Goal: Obtain resource: Obtain resource

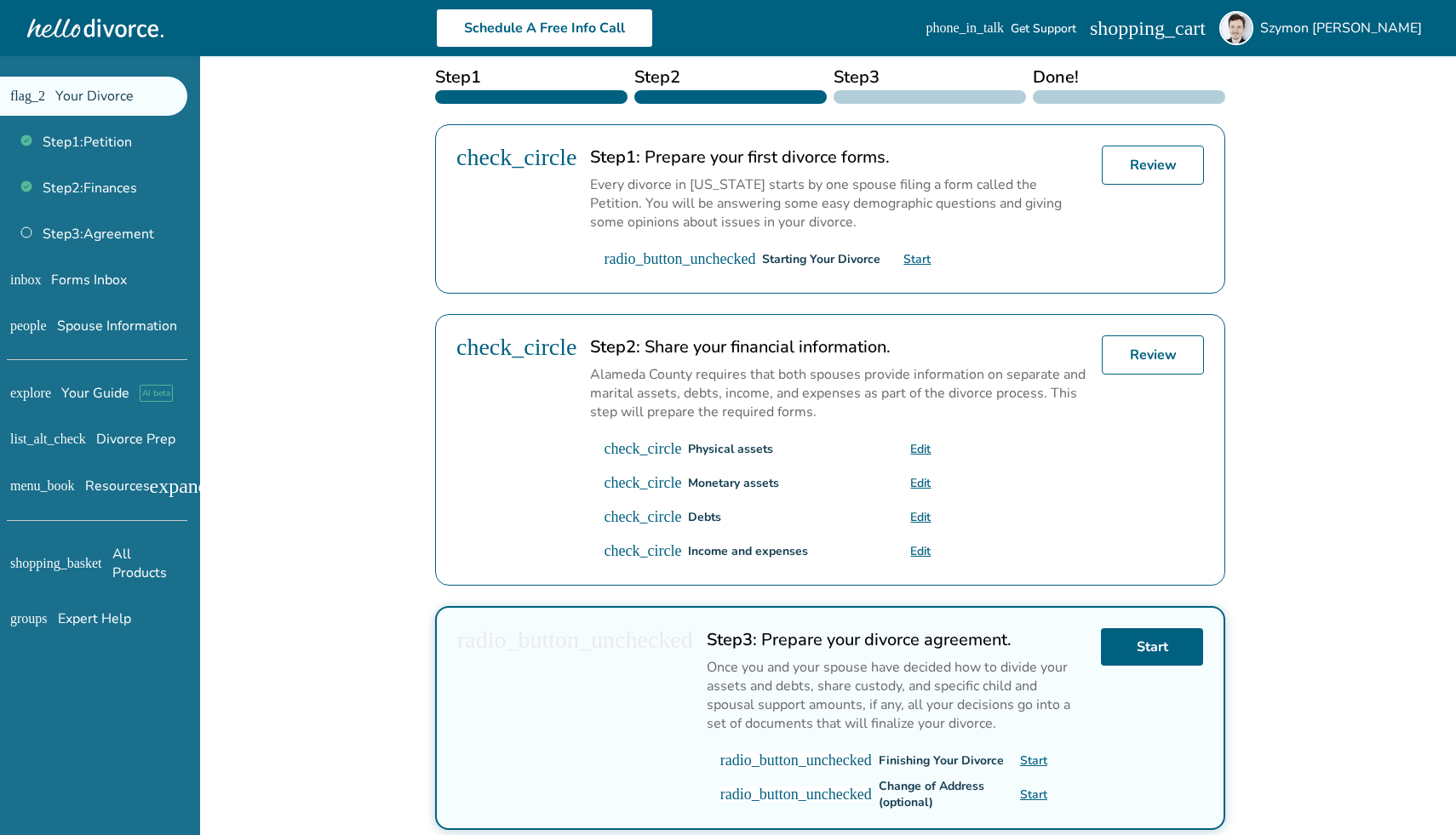
scroll to position [145, 0]
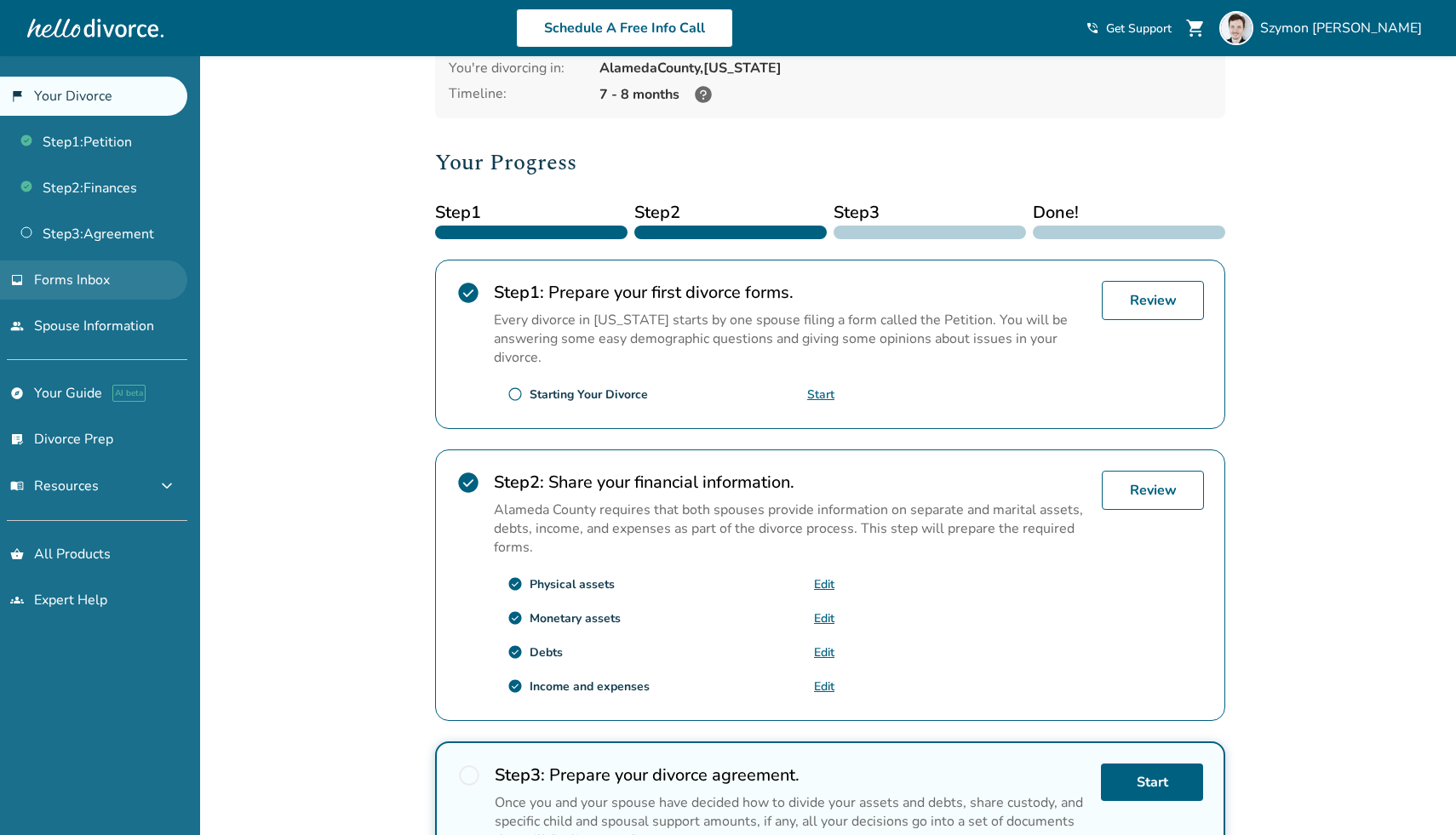
click at [114, 284] on link "inbox Forms Inbox" at bounding box center [93, 280] width 187 height 39
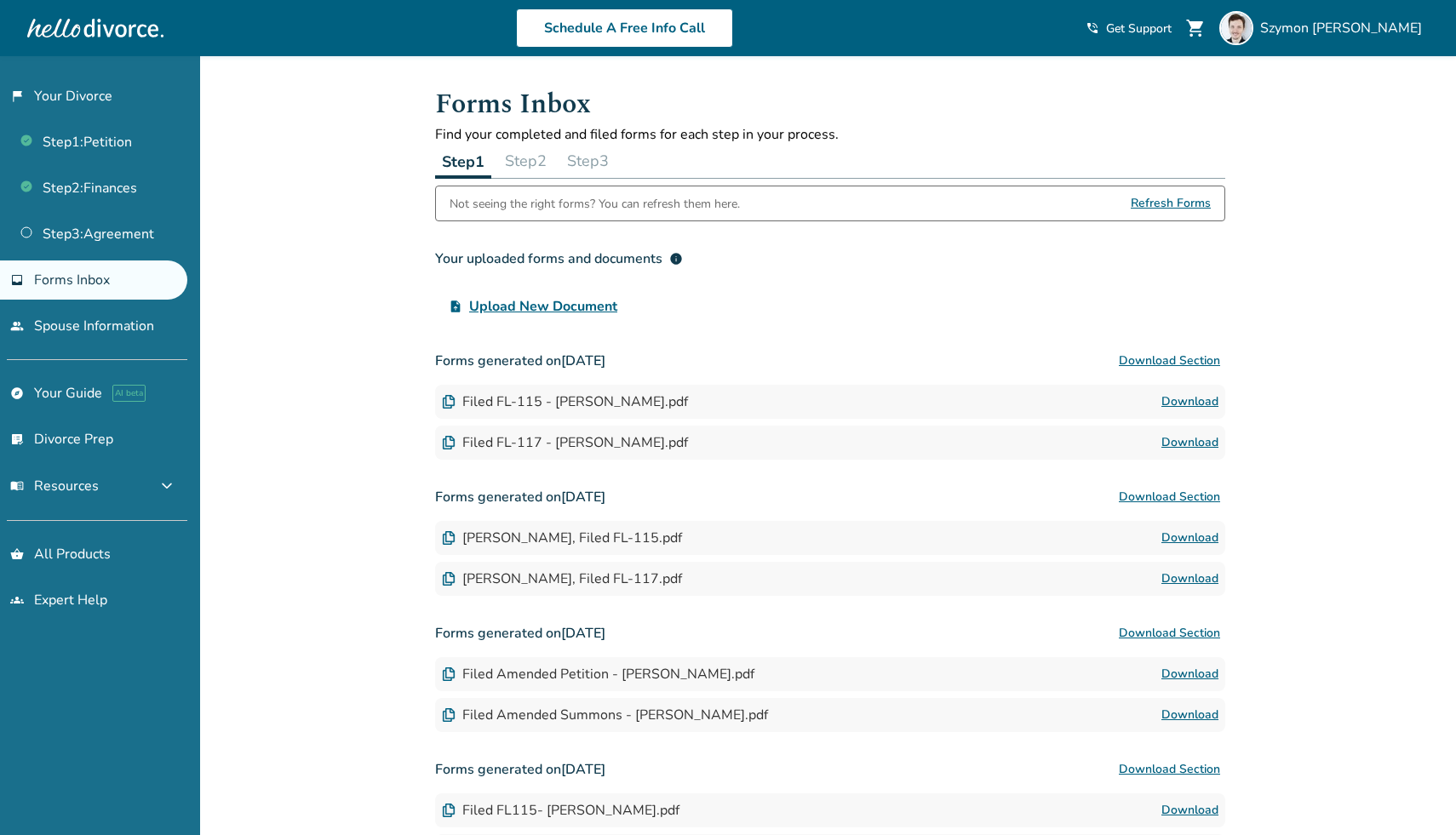
click at [1176, 405] on link "Download" at bounding box center [1190, 402] width 57 height 20
click at [1207, 442] on link "Download" at bounding box center [1190, 442] width 57 height 20
click at [544, 156] on button "Step 2" at bounding box center [525, 160] width 56 height 34
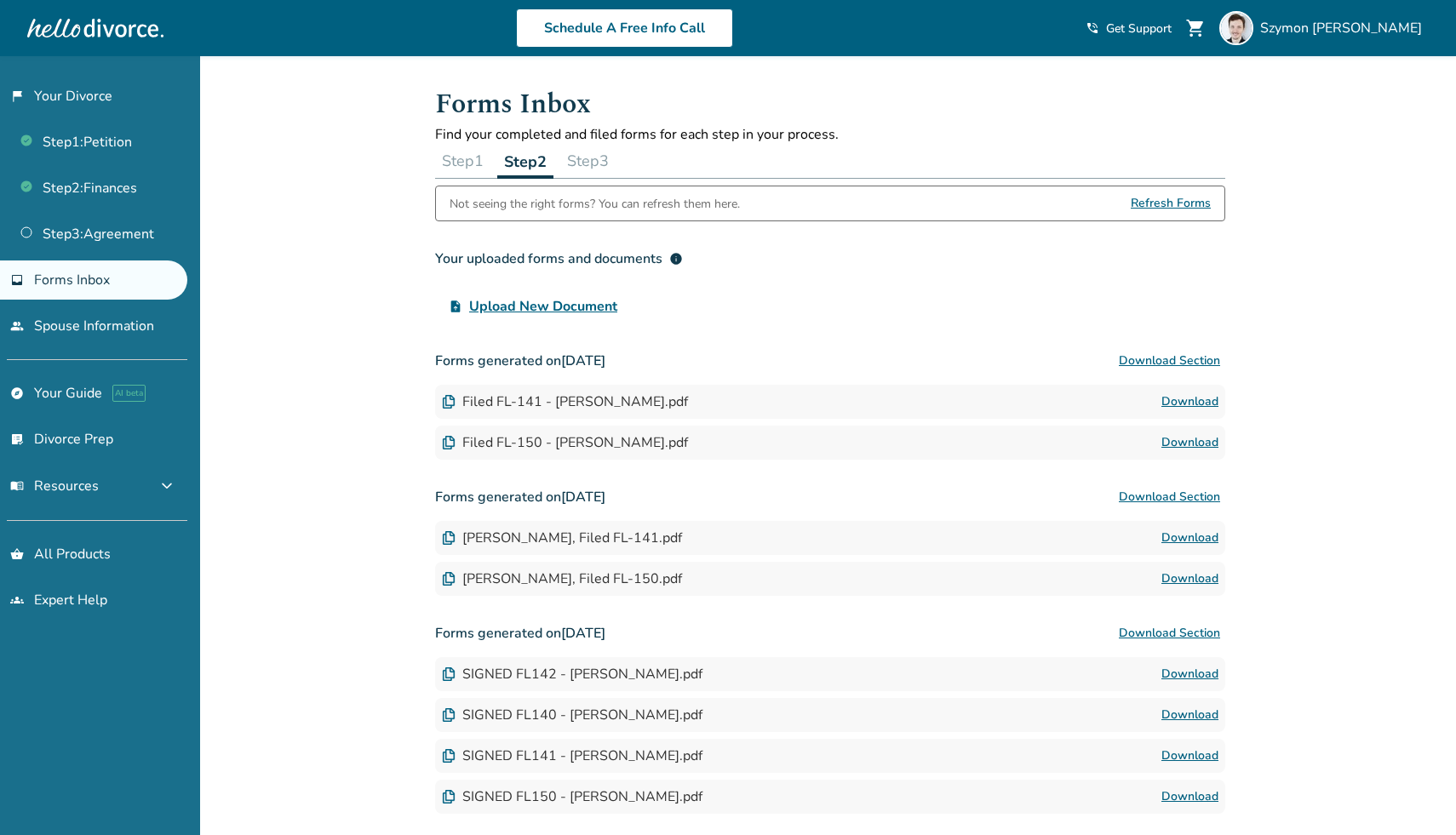
click at [1197, 397] on link "Download" at bounding box center [1190, 402] width 57 height 20
click at [1194, 448] on link "Download" at bounding box center [1190, 442] width 57 height 20
click at [604, 159] on button "Step 3" at bounding box center [587, 160] width 56 height 34
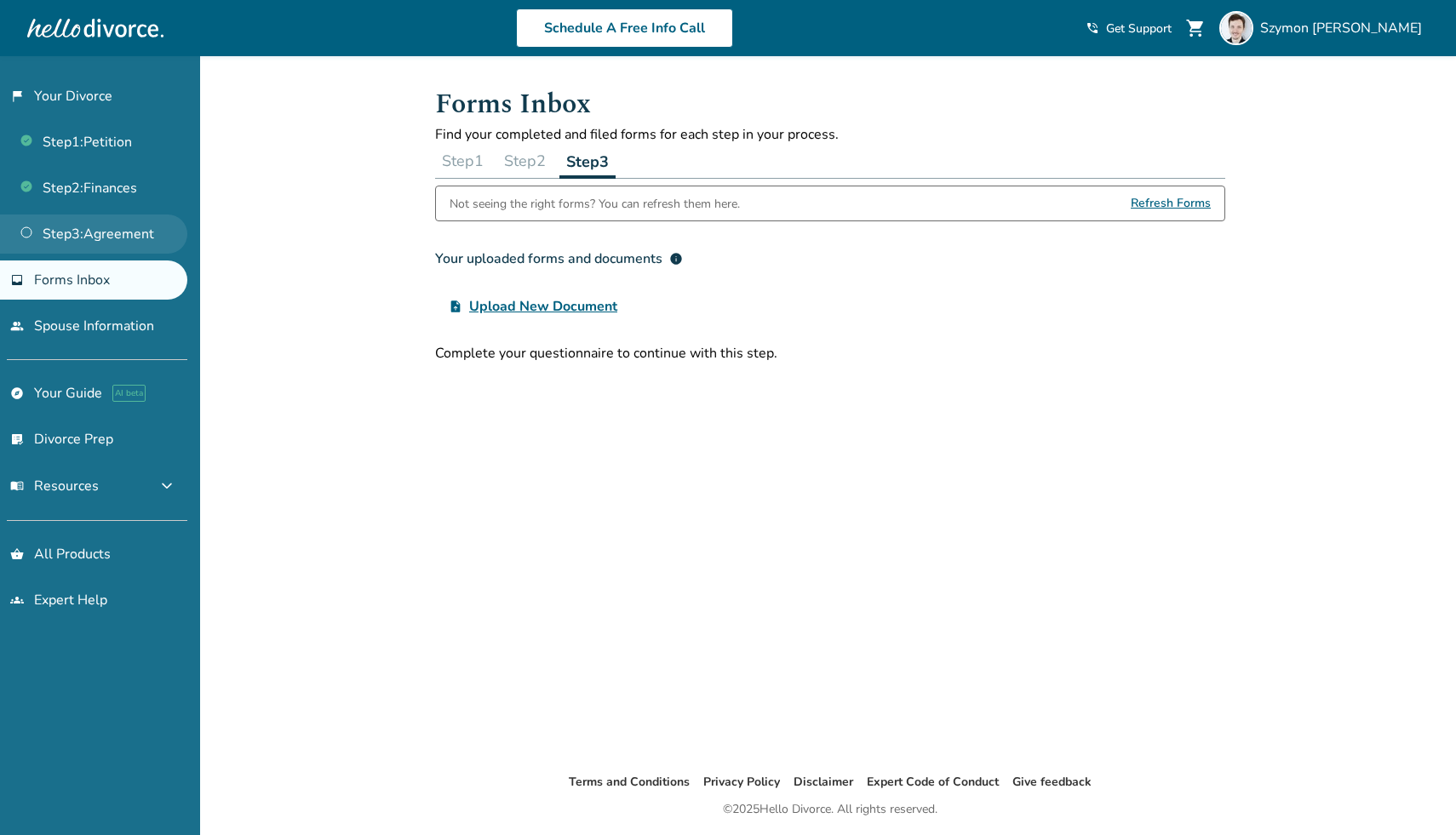
click at [161, 242] on link "Step 3 : Agreement" at bounding box center [93, 233] width 187 height 39
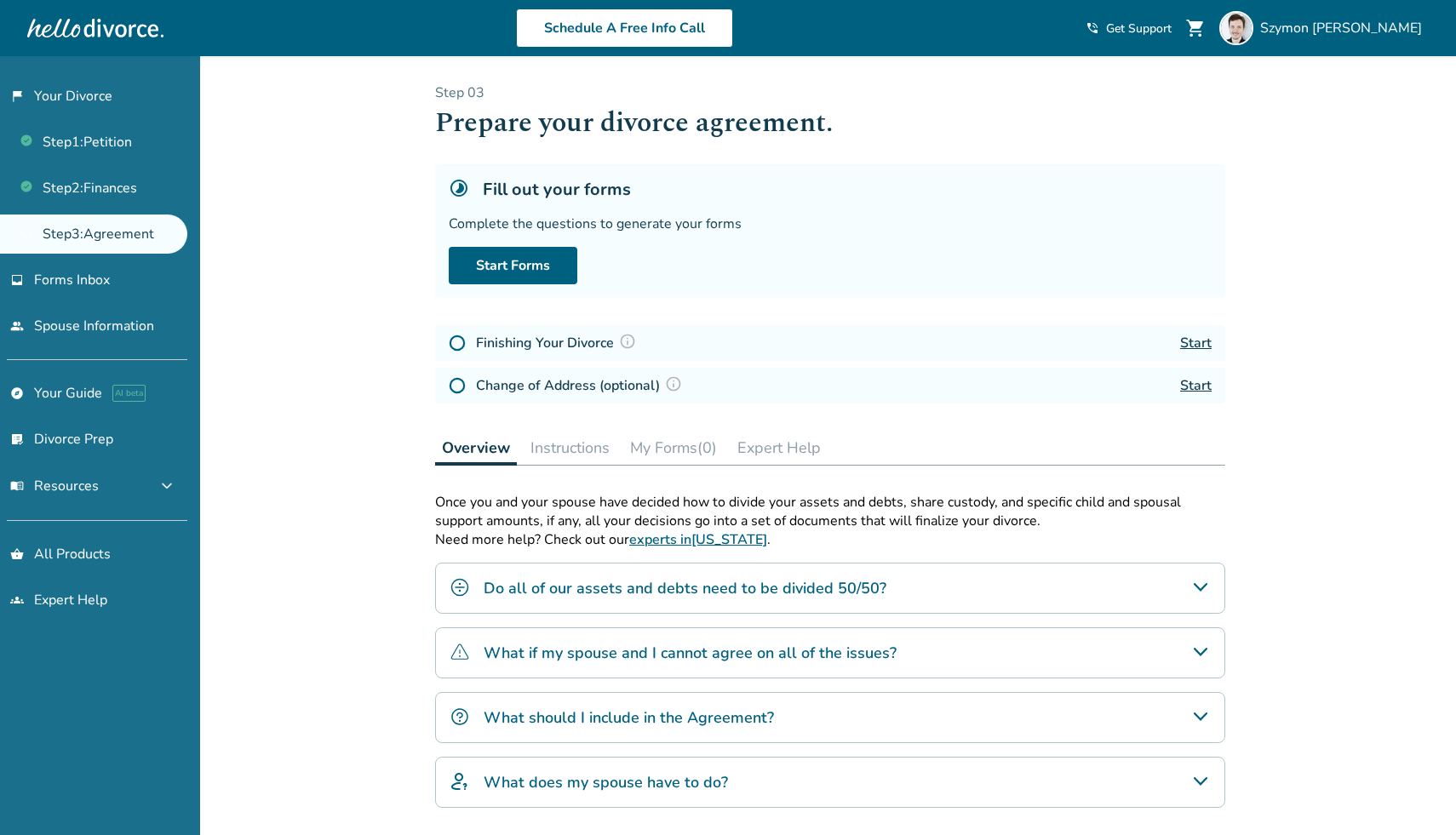
scroll to position [186, 0]
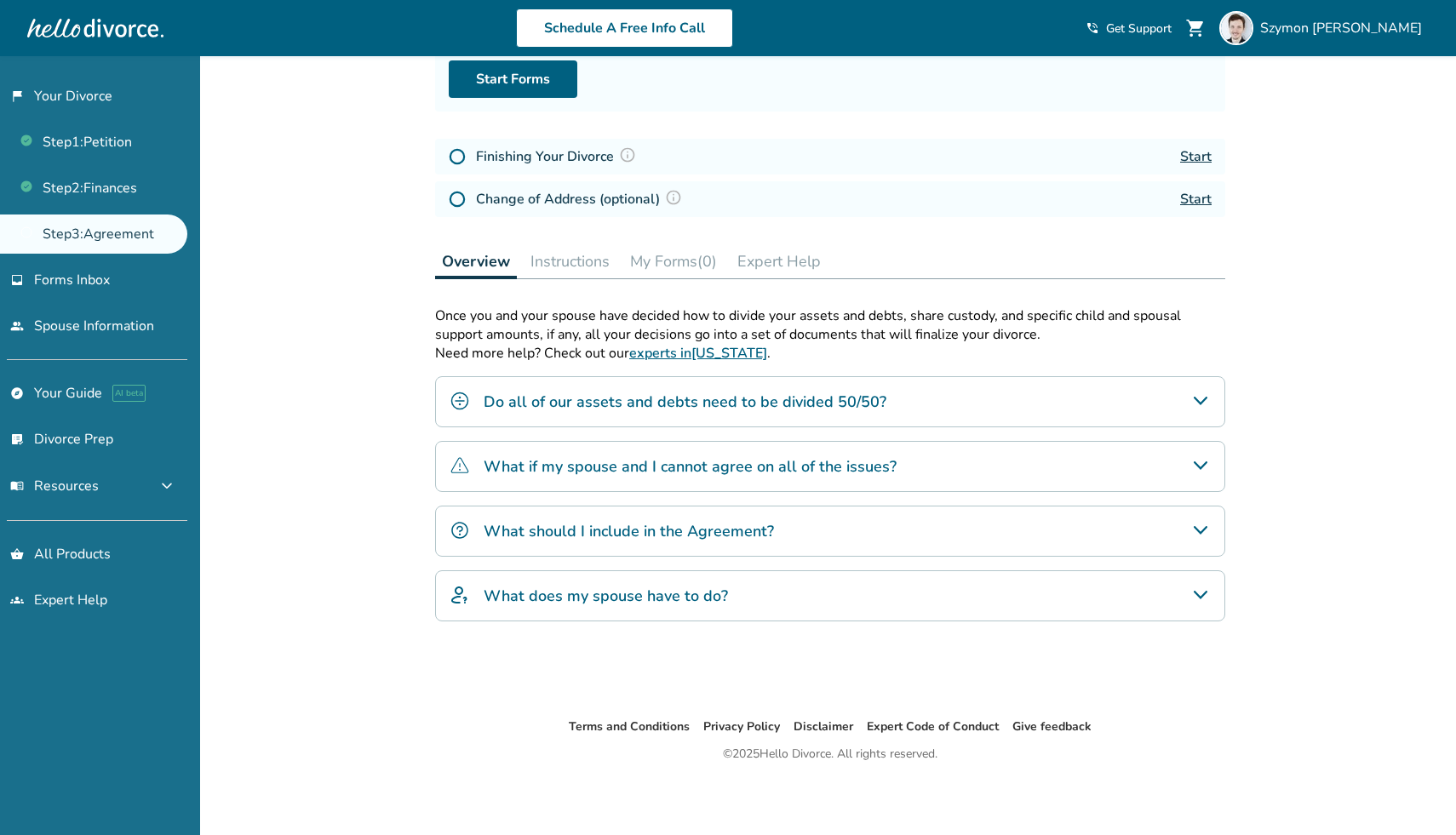
click at [575, 397] on h4 "Do all of our assets and debts need to be divided 50/50?" at bounding box center [685, 402] width 403 height 22
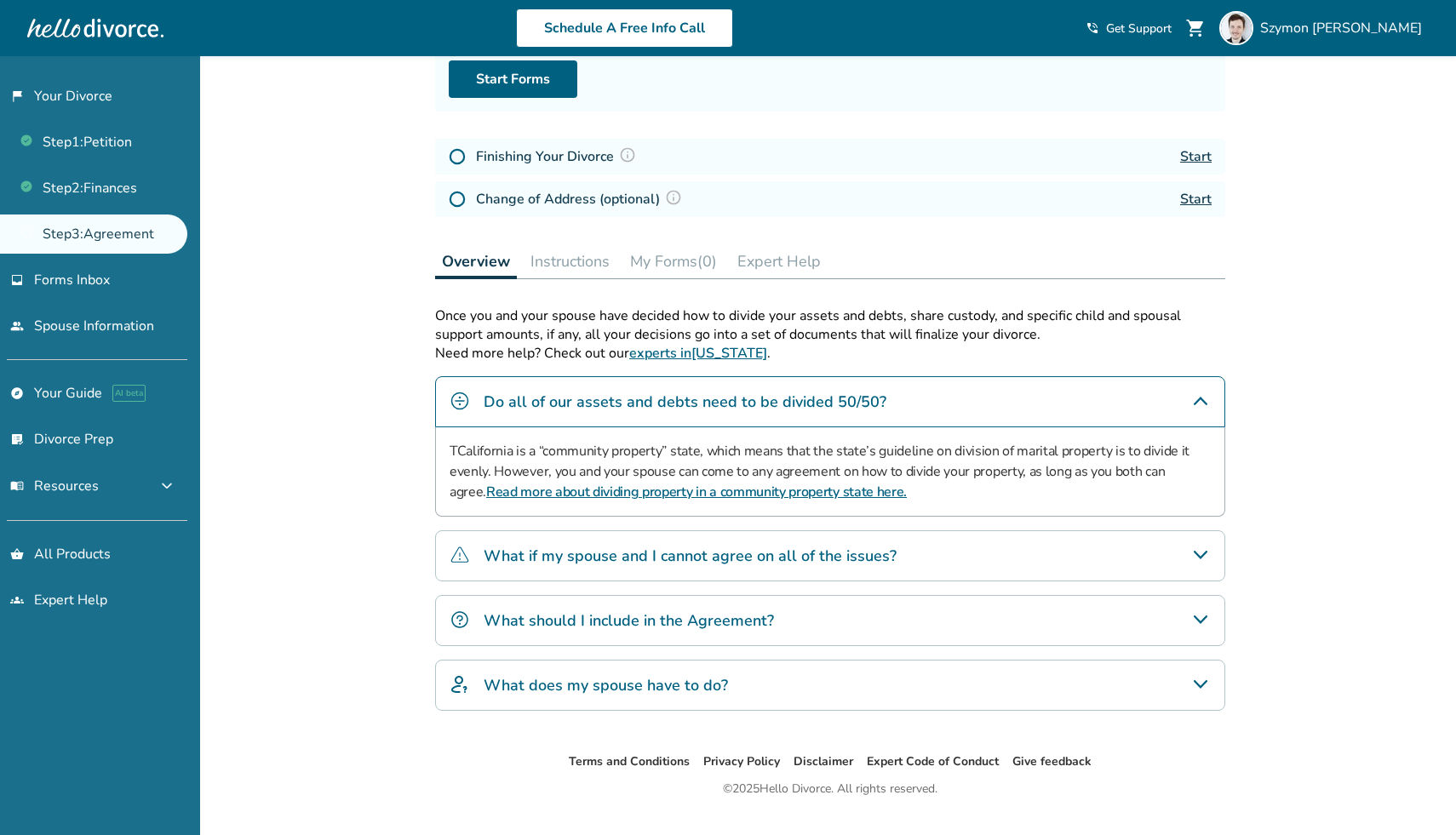
click at [589, 549] on h4 "What if my spouse and I cannot agree on all of the issues?" at bounding box center [689, 556] width 413 height 22
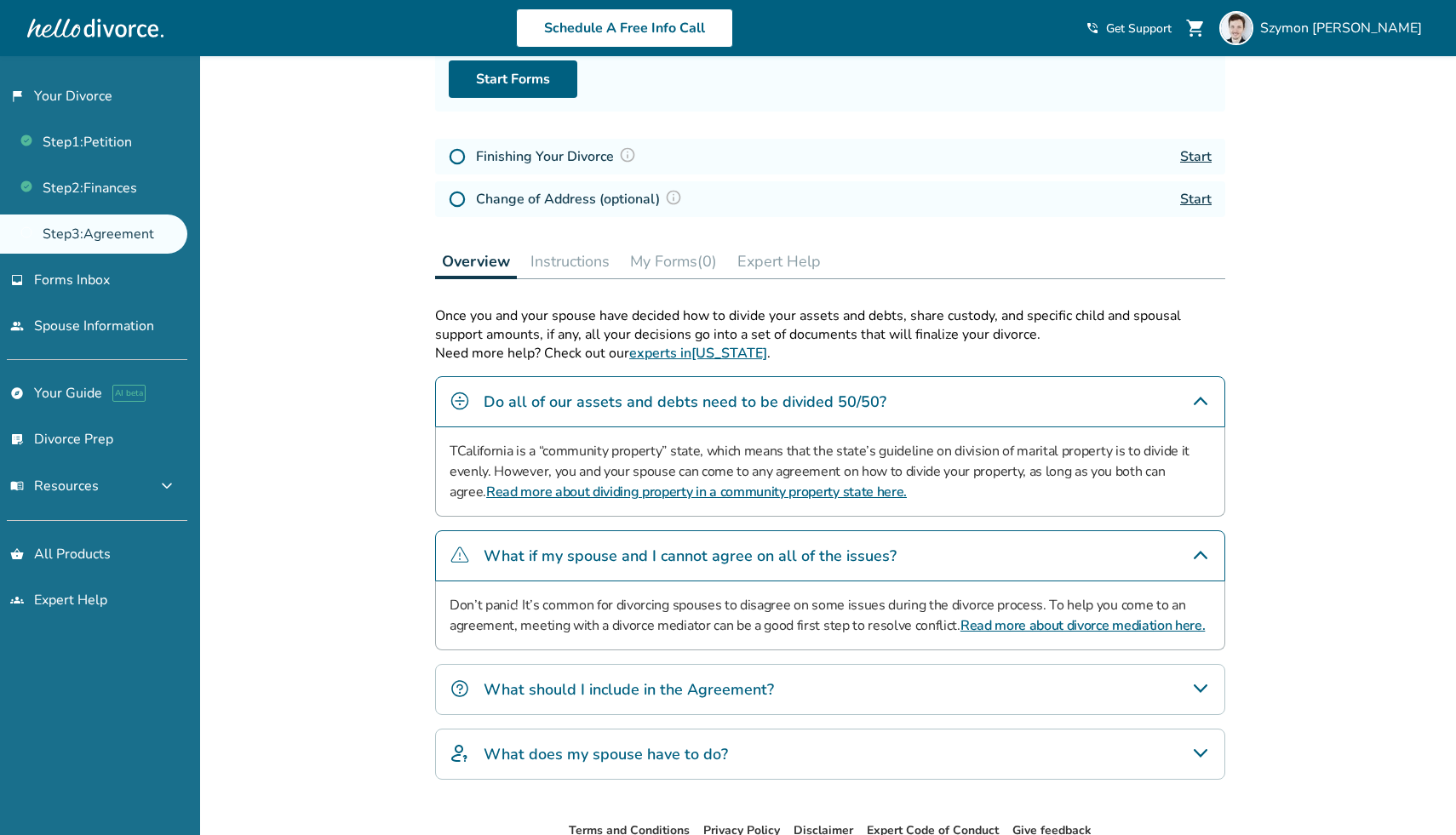
click at [578, 693] on h4 "What should I include in the Agreement?" at bounding box center [628, 689] width 290 height 22
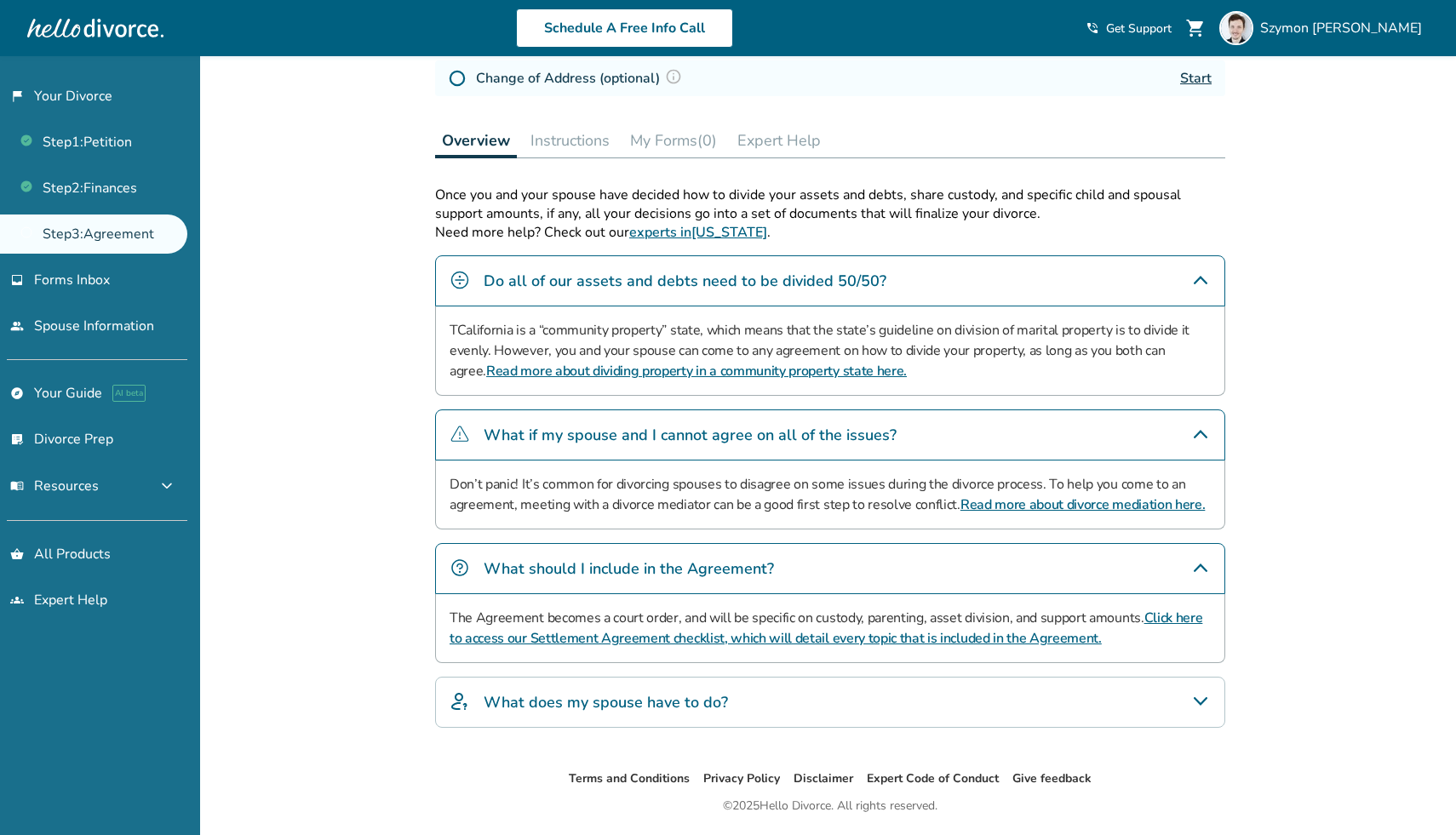
scroll to position [358, 0]
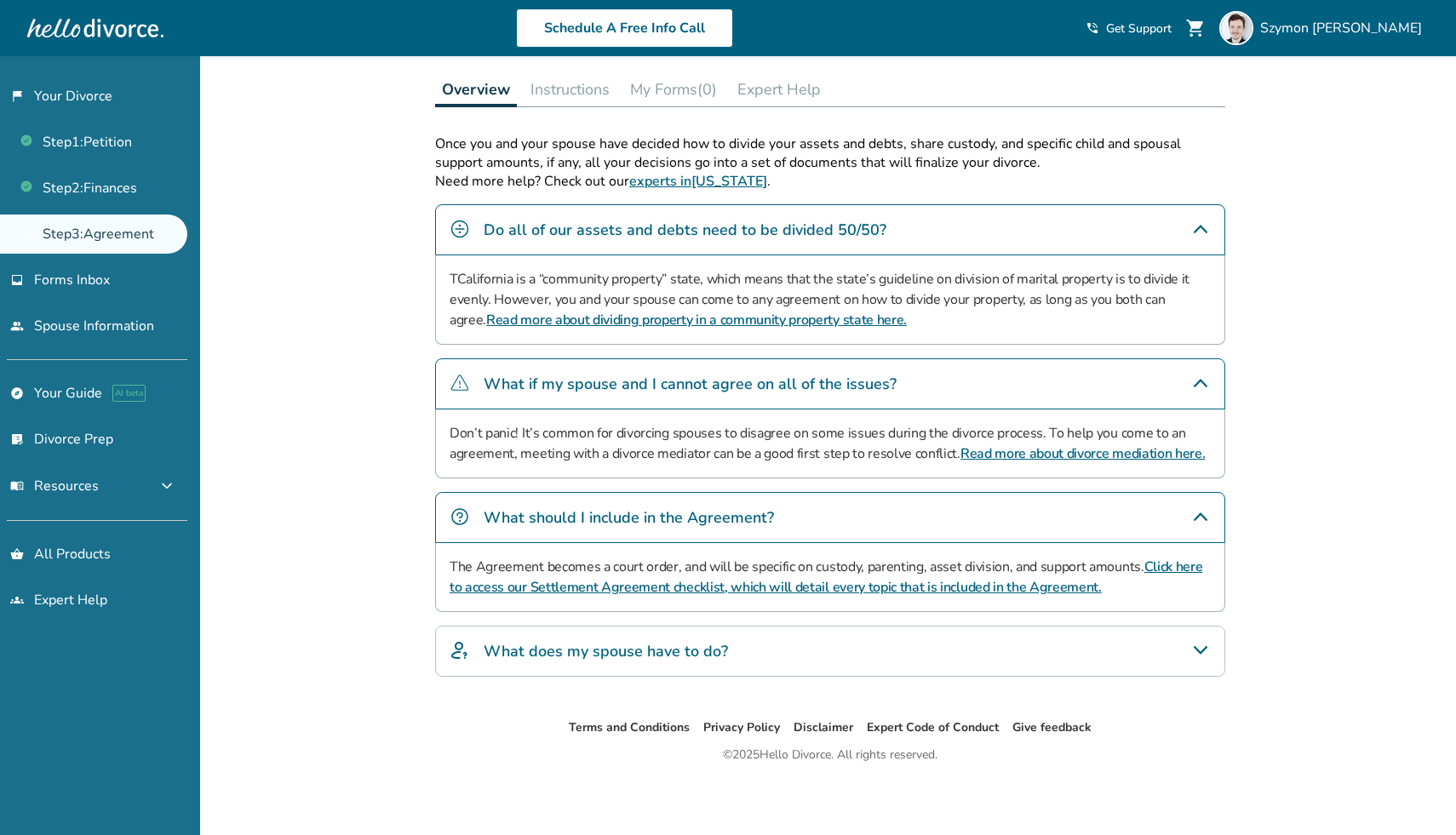
click at [579, 641] on h4 "What does my spouse have to do?" at bounding box center [605, 651] width 244 height 22
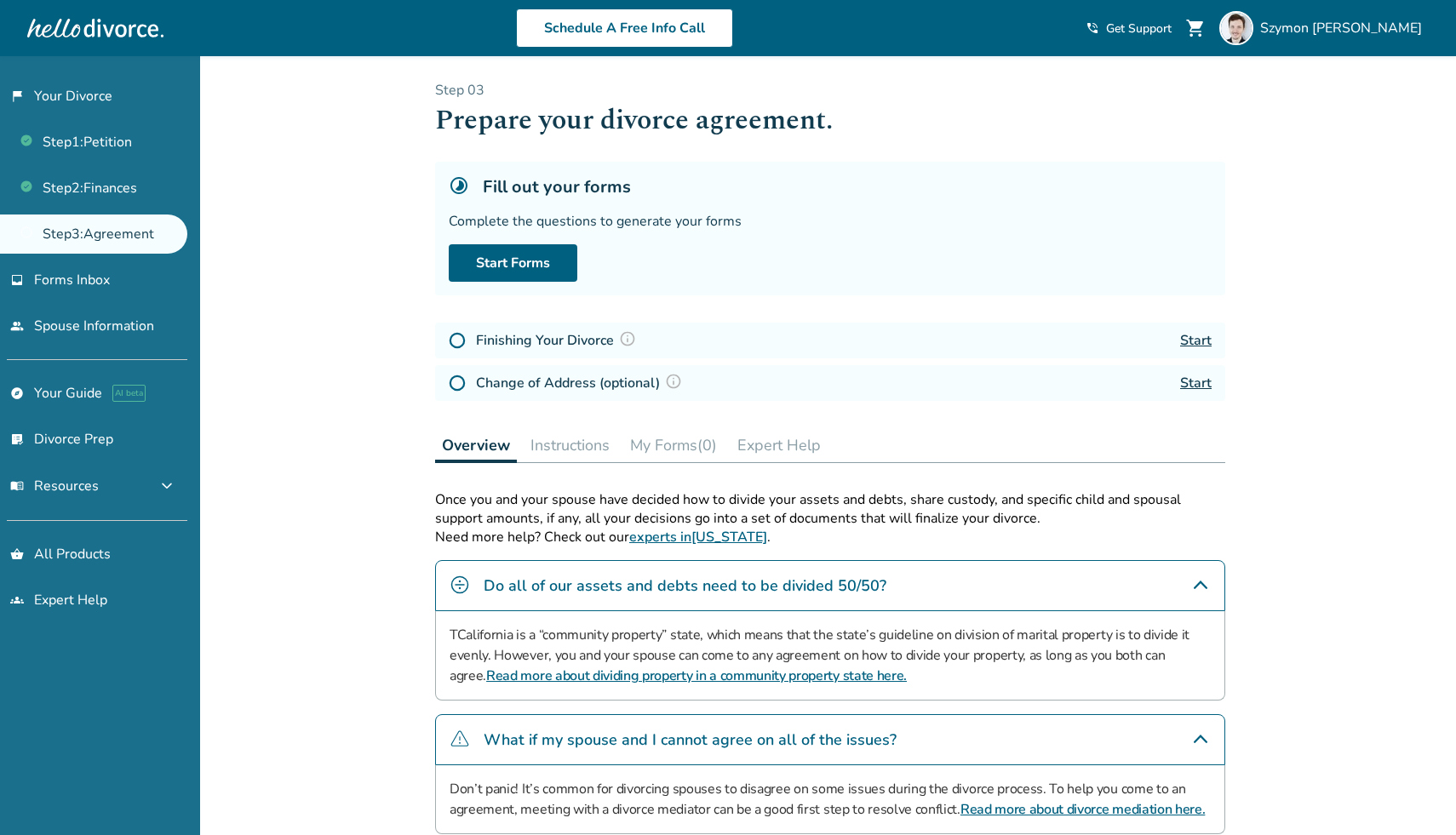
scroll to position [2, 0]
click at [626, 339] on img at bounding box center [627, 339] width 17 height 17
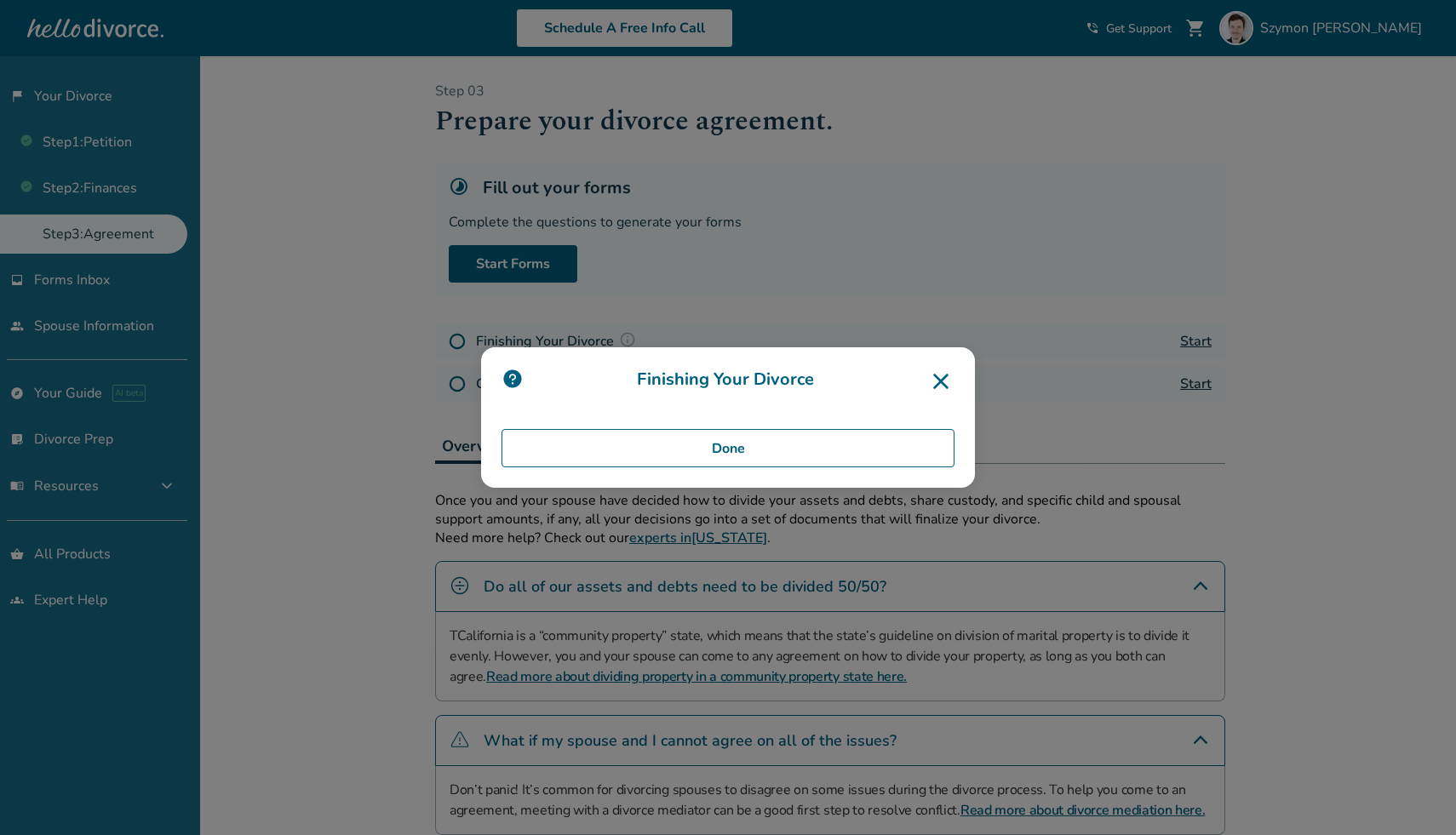
click at [941, 375] on icon at bounding box center [941, 381] width 27 height 27
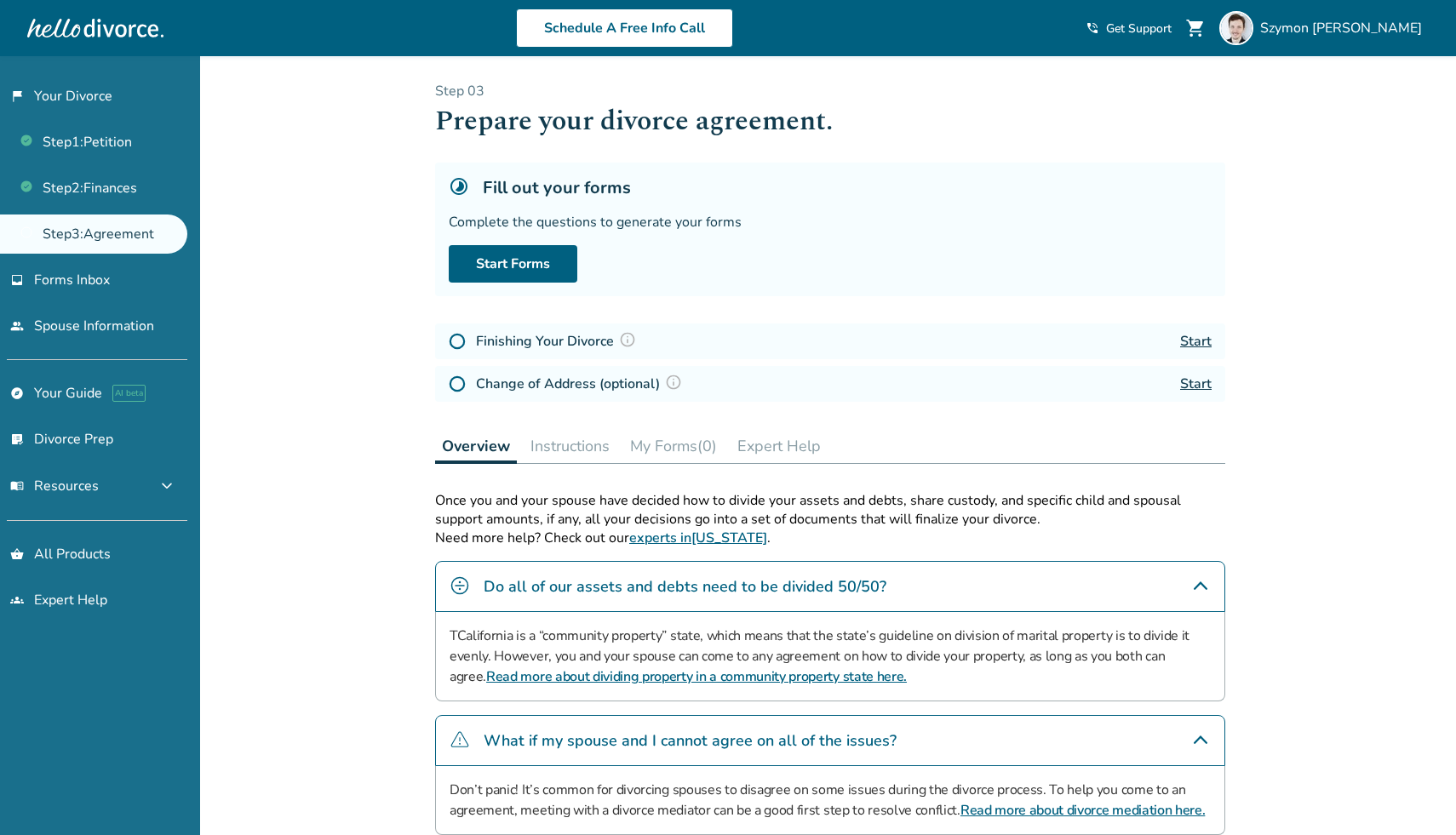
click at [609, 444] on button "Instructions" at bounding box center [570, 446] width 93 height 34
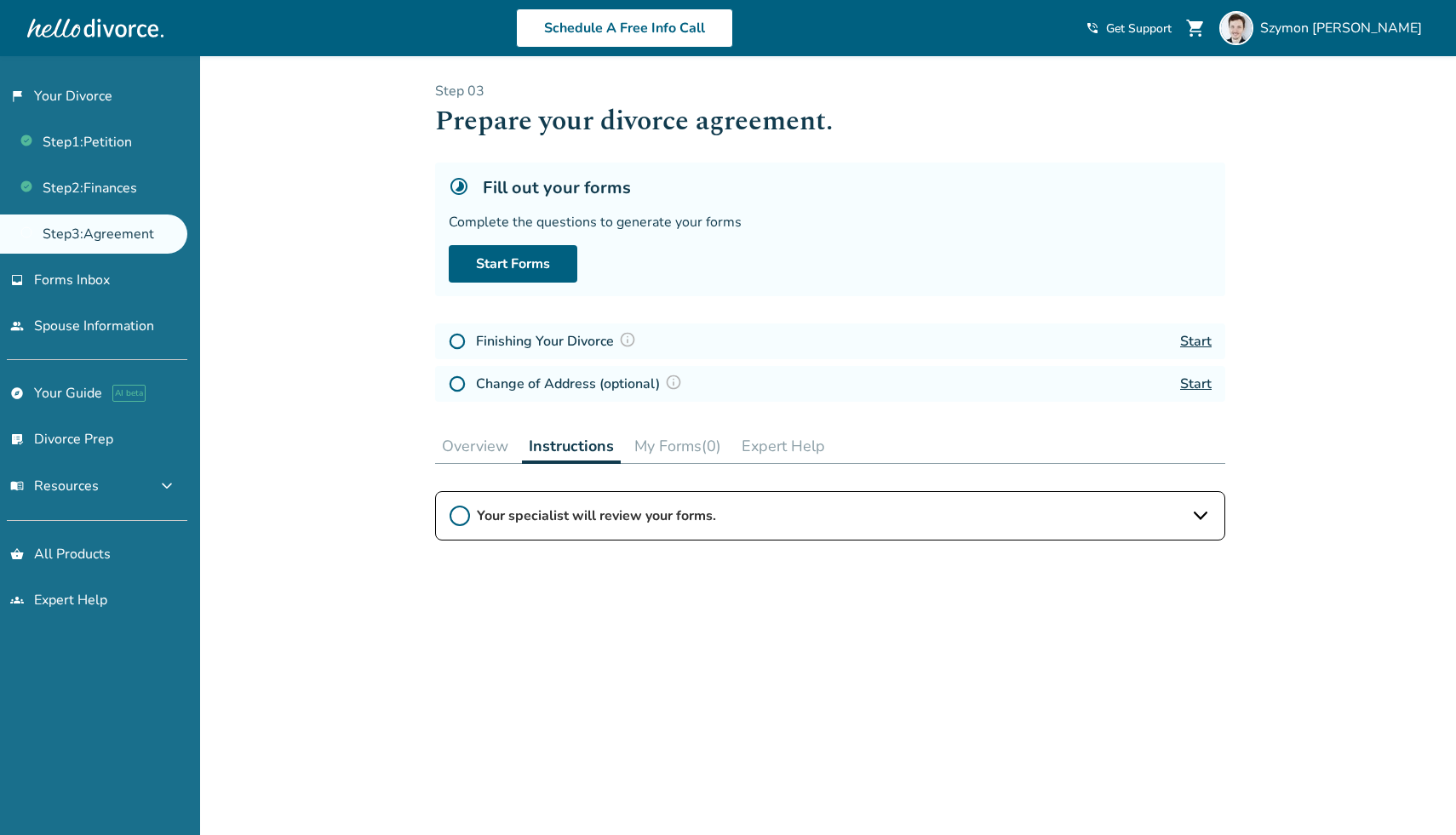
click at [738, 459] on button "Expert Help" at bounding box center [783, 446] width 97 height 34
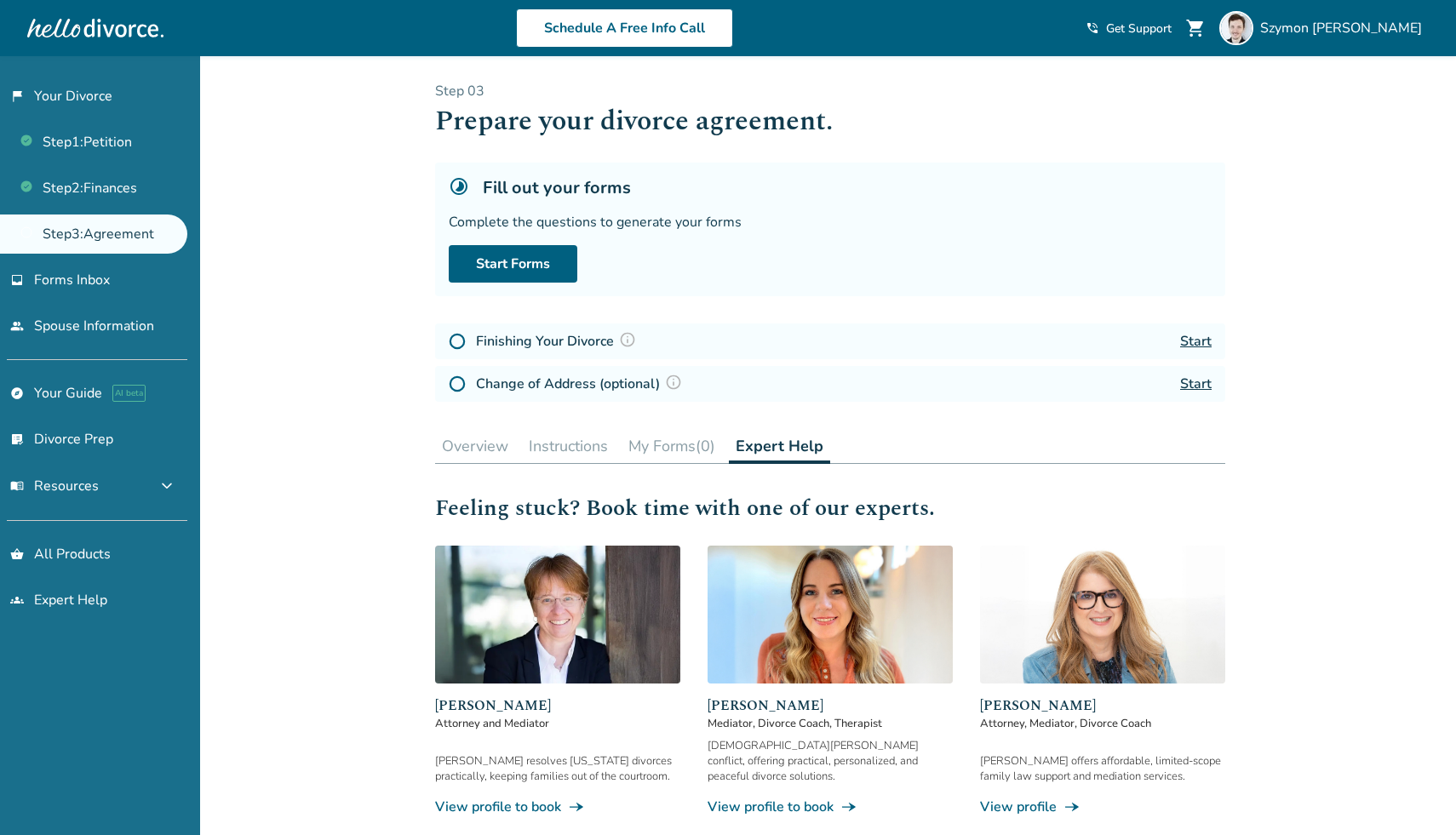
click at [460, 451] on button "Overview" at bounding box center [475, 446] width 80 height 34
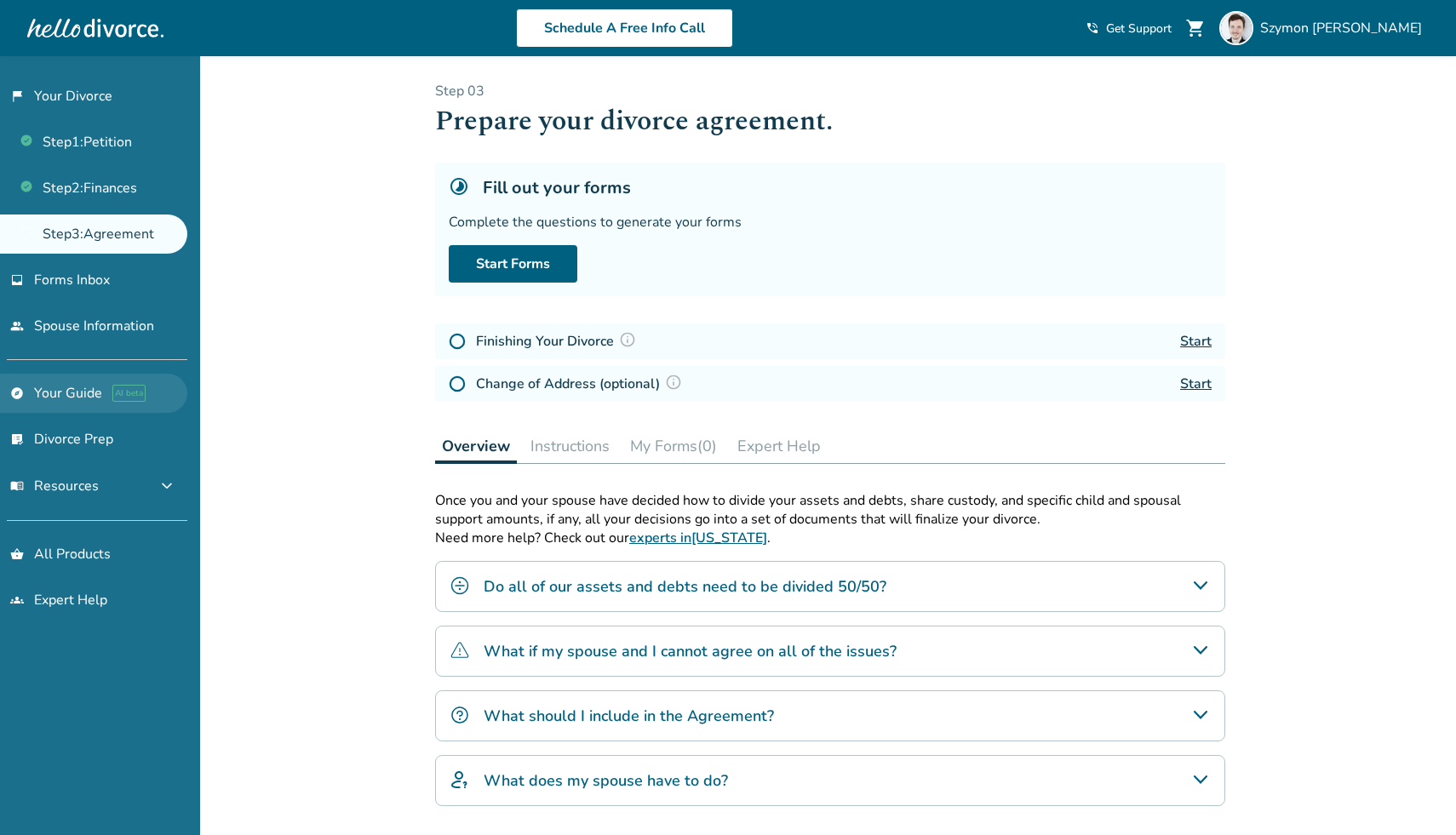
click at [170, 394] on link "explore Your Guide AI beta" at bounding box center [93, 393] width 187 height 39
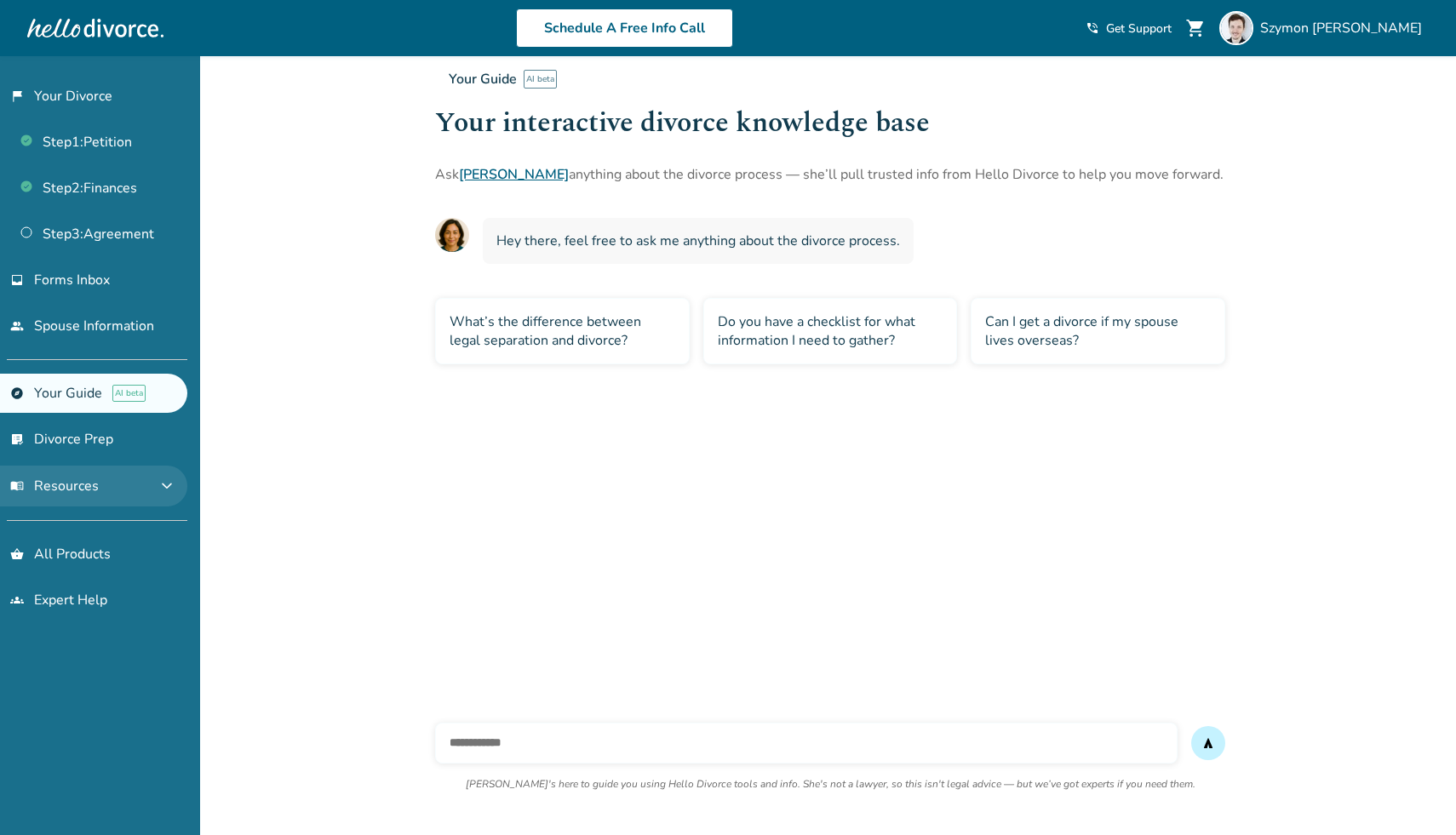
click at [148, 490] on button "menu_book Resources expand_more" at bounding box center [93, 486] width 187 height 41
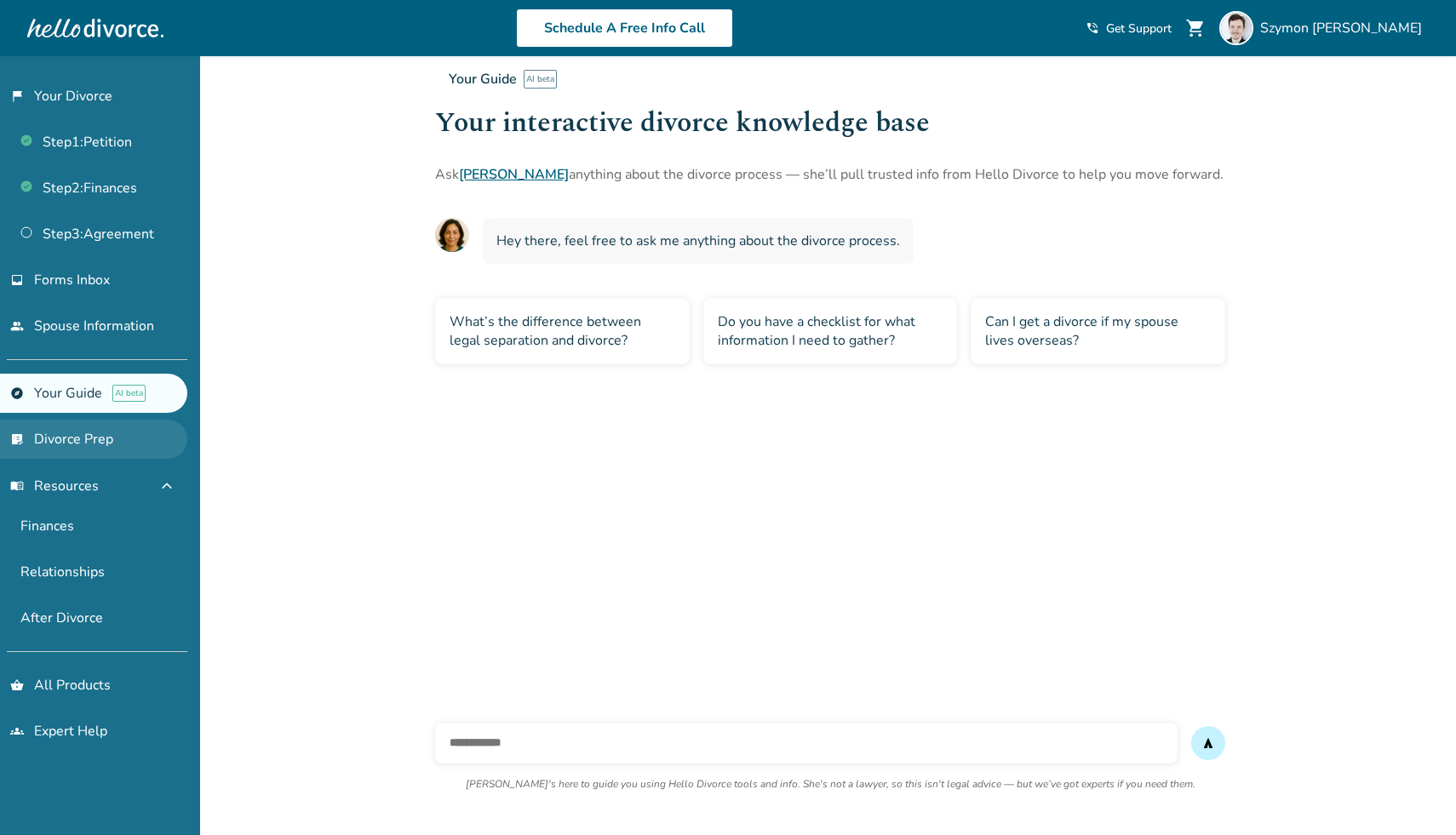
click at [161, 448] on link "list_alt_check Divorce Prep" at bounding box center [93, 438] width 187 height 39
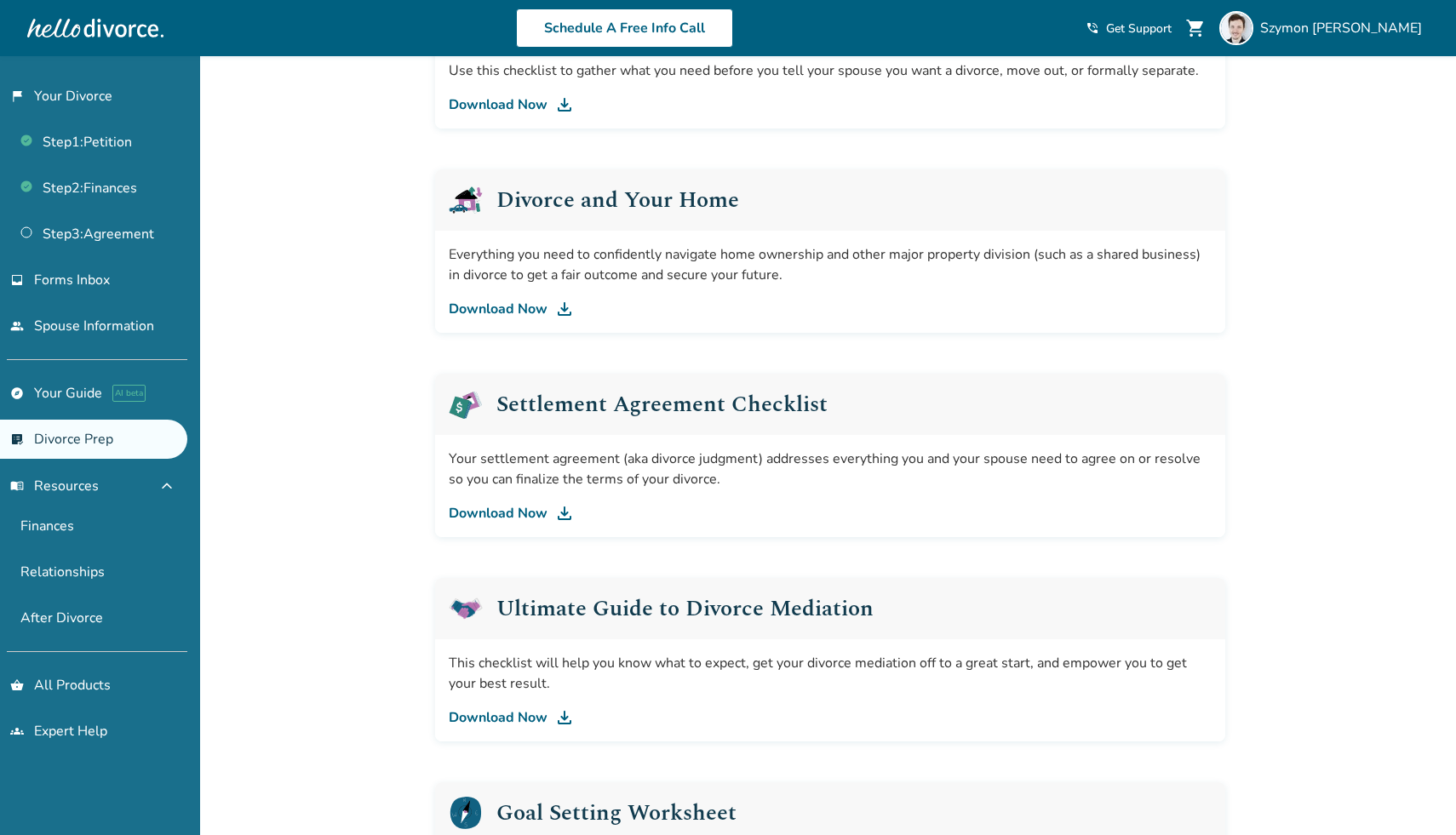
scroll to position [555, 0]
click at [505, 508] on link "Download Now" at bounding box center [830, 511] width 763 height 20
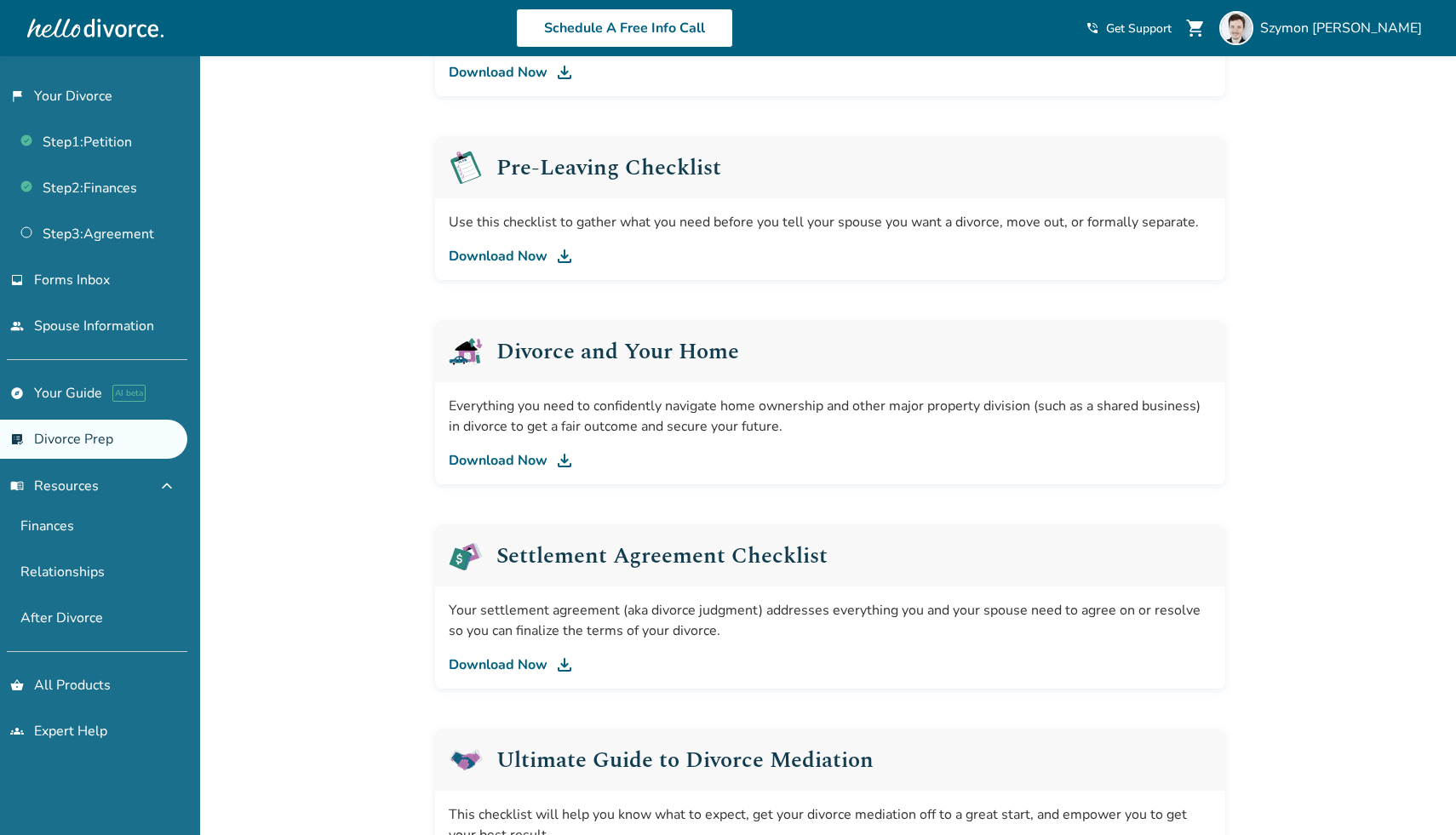
scroll to position [829, 0]
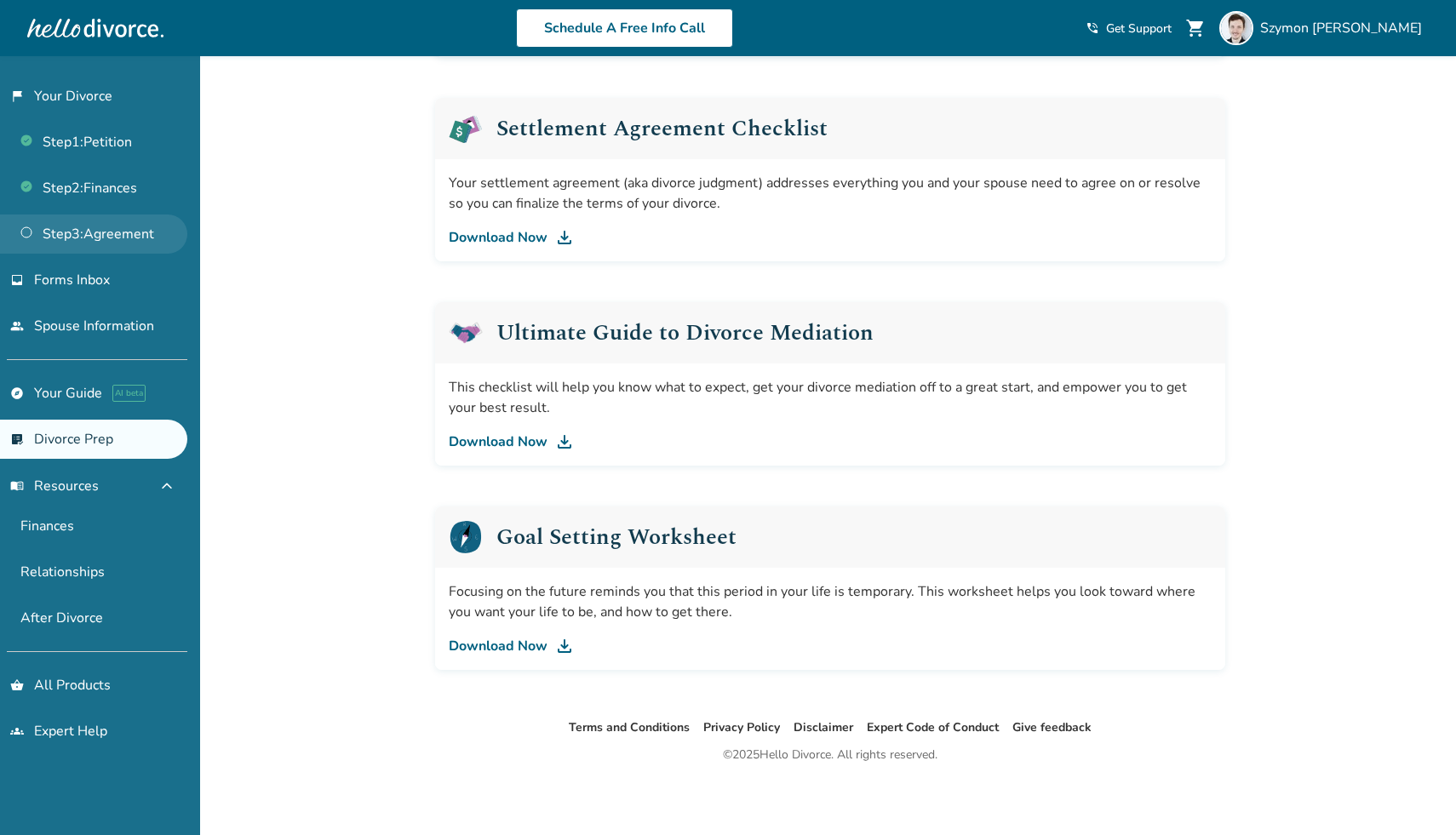
click at [135, 227] on link "Step 3 : Agreement" at bounding box center [93, 233] width 187 height 39
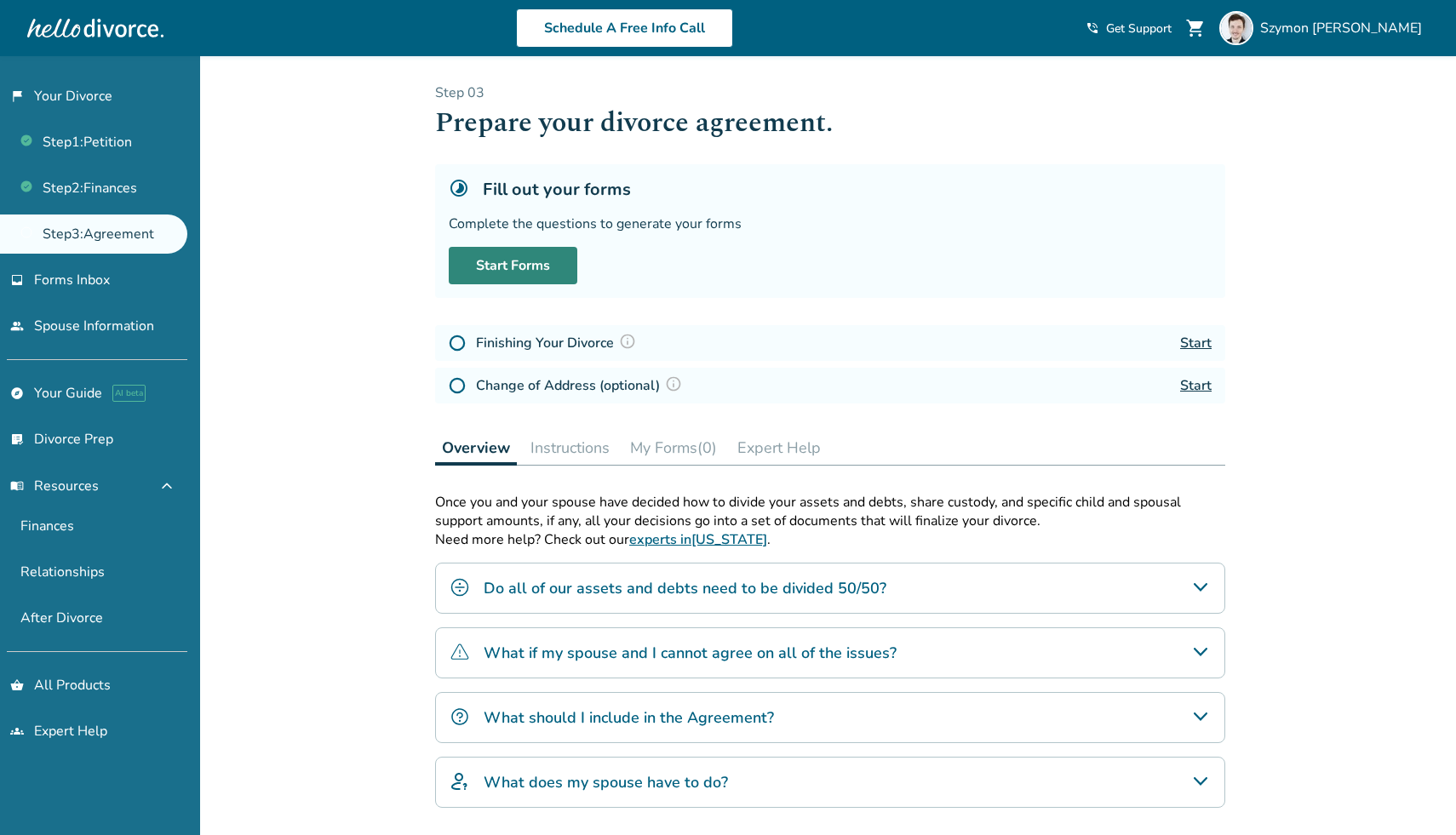
click at [517, 251] on link "Start Forms" at bounding box center [512, 265] width 129 height 37
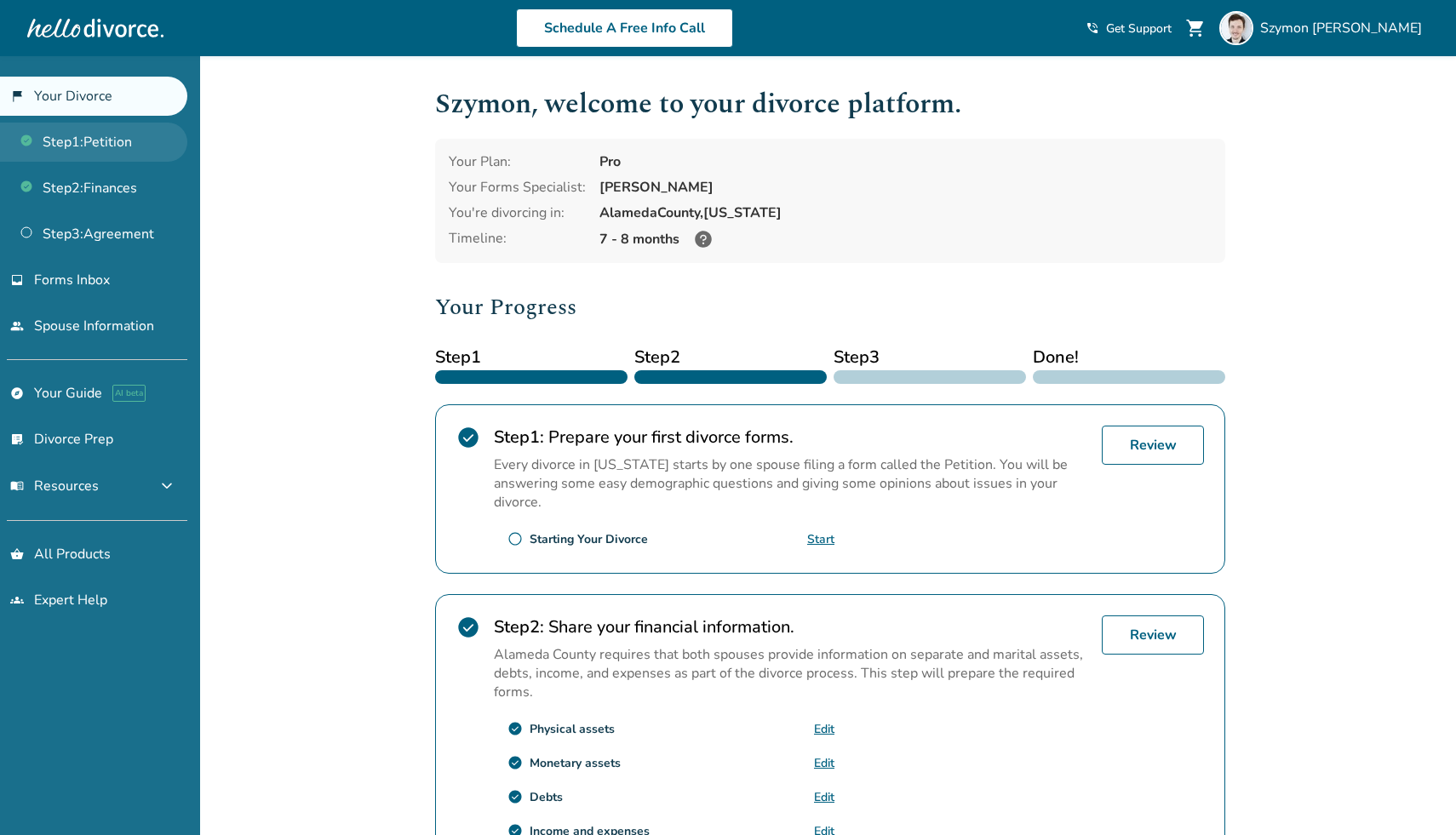
click at [140, 153] on link "Step 1 : Petition" at bounding box center [93, 141] width 187 height 39
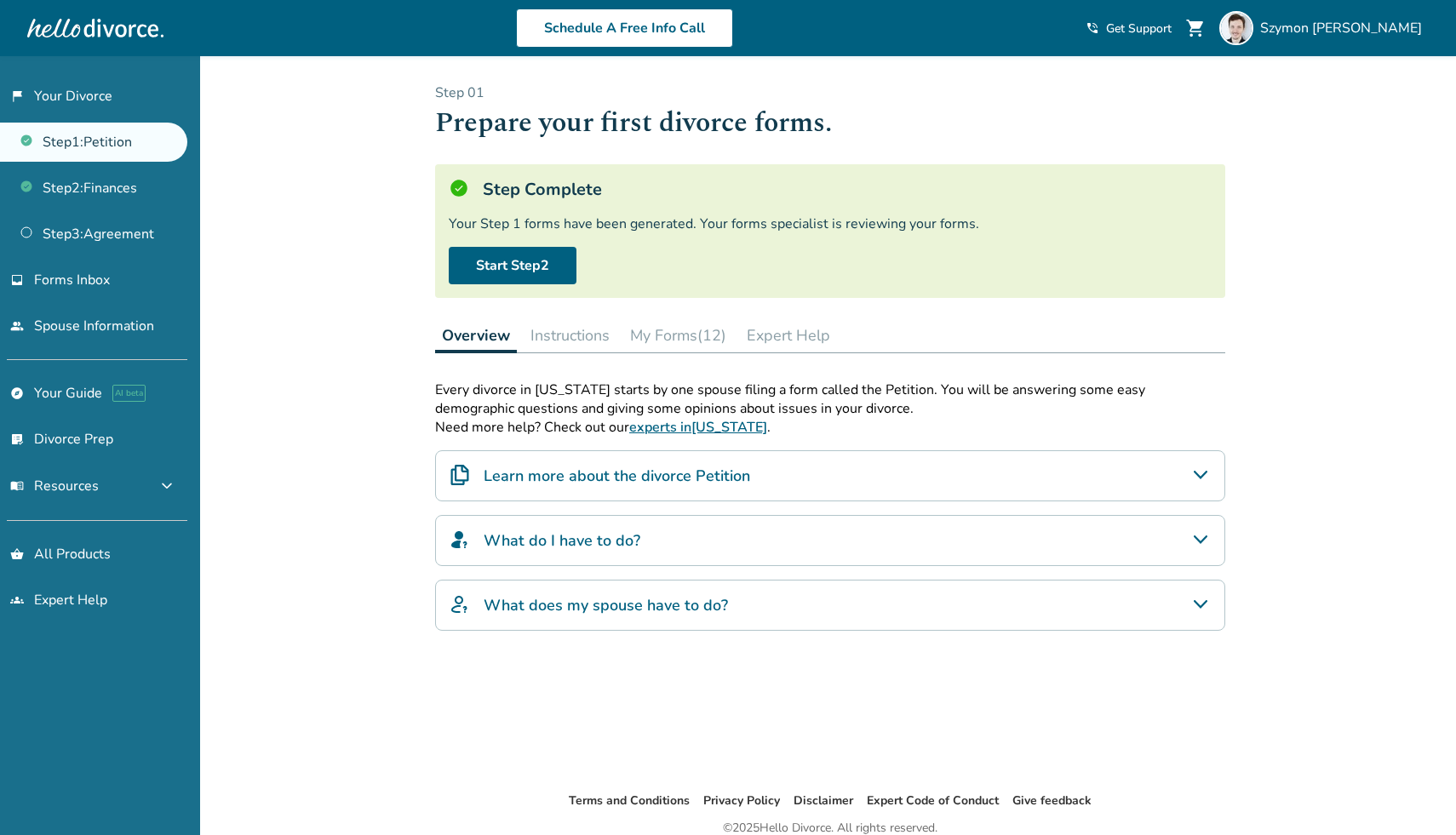
click at [687, 344] on button "My Forms (12)" at bounding box center [678, 335] width 109 height 34
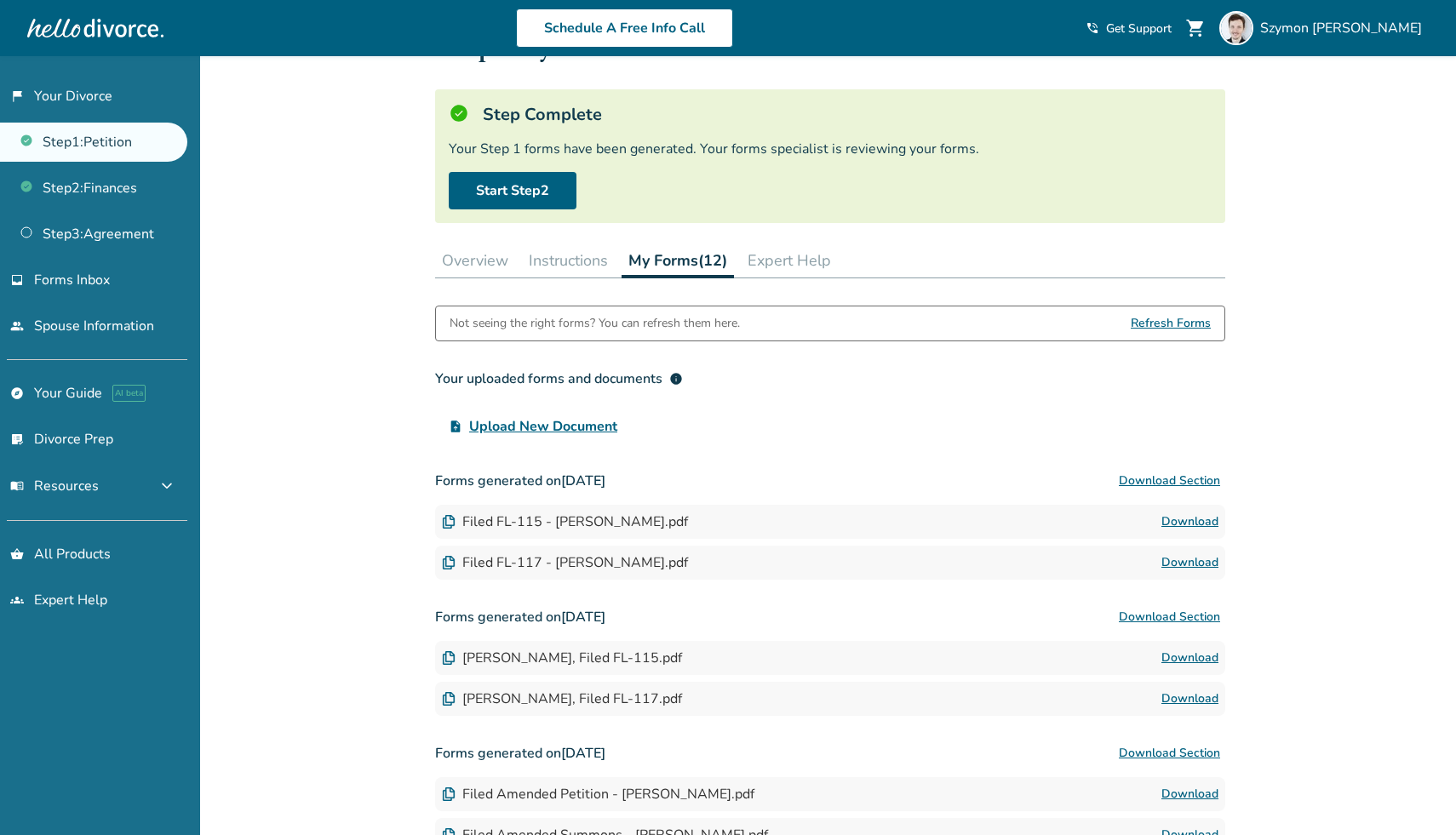
scroll to position [77, 0]
click at [1192, 510] on link "Download" at bounding box center [1190, 520] width 57 height 20
click at [1199, 565] on link "Download" at bounding box center [1190, 561] width 57 height 20
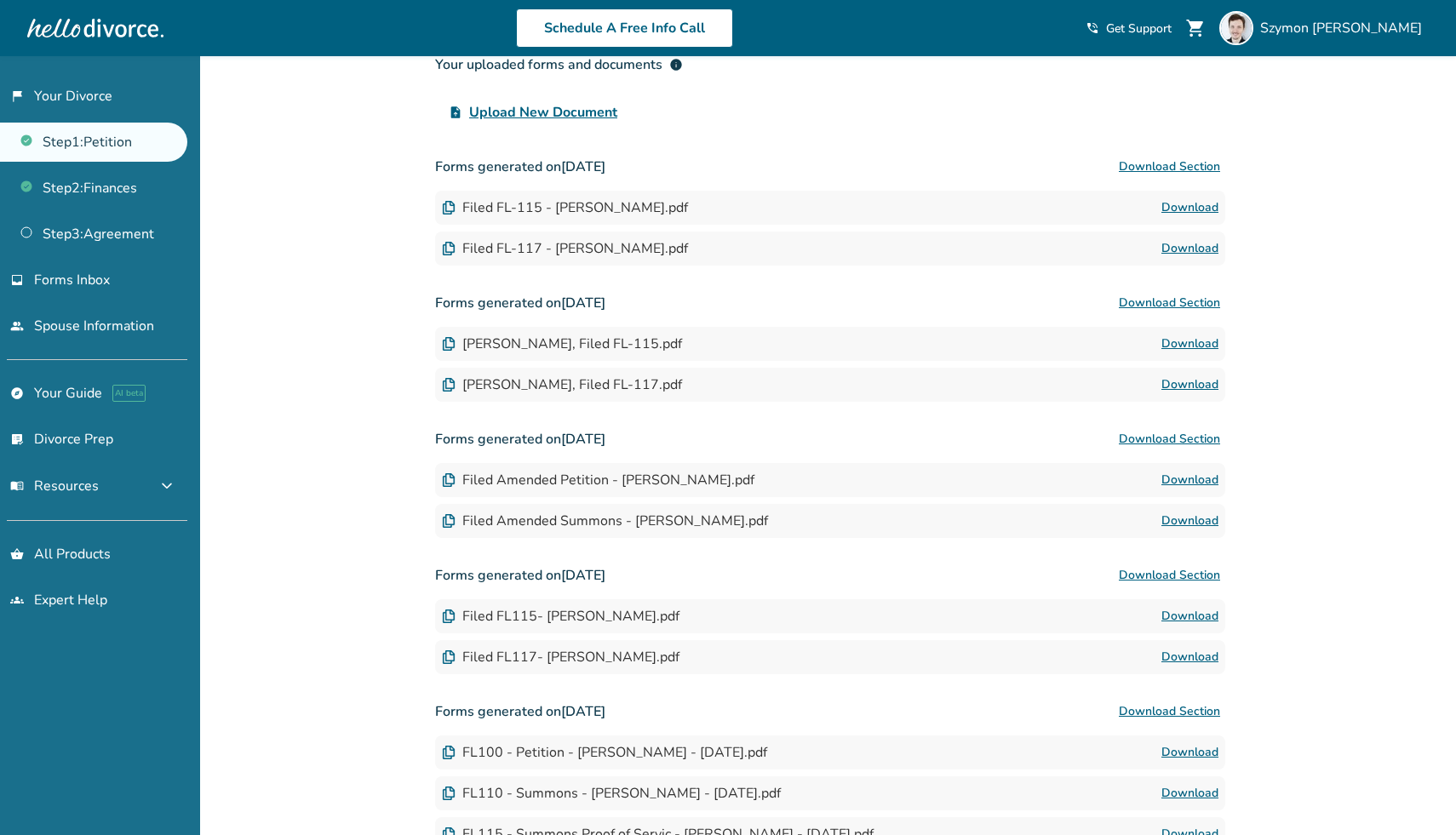
scroll to position [391, 0]
click at [1181, 478] on link "Download" at bounding box center [1190, 479] width 57 height 20
click at [1188, 521] on link "Download" at bounding box center [1190, 519] width 57 height 20
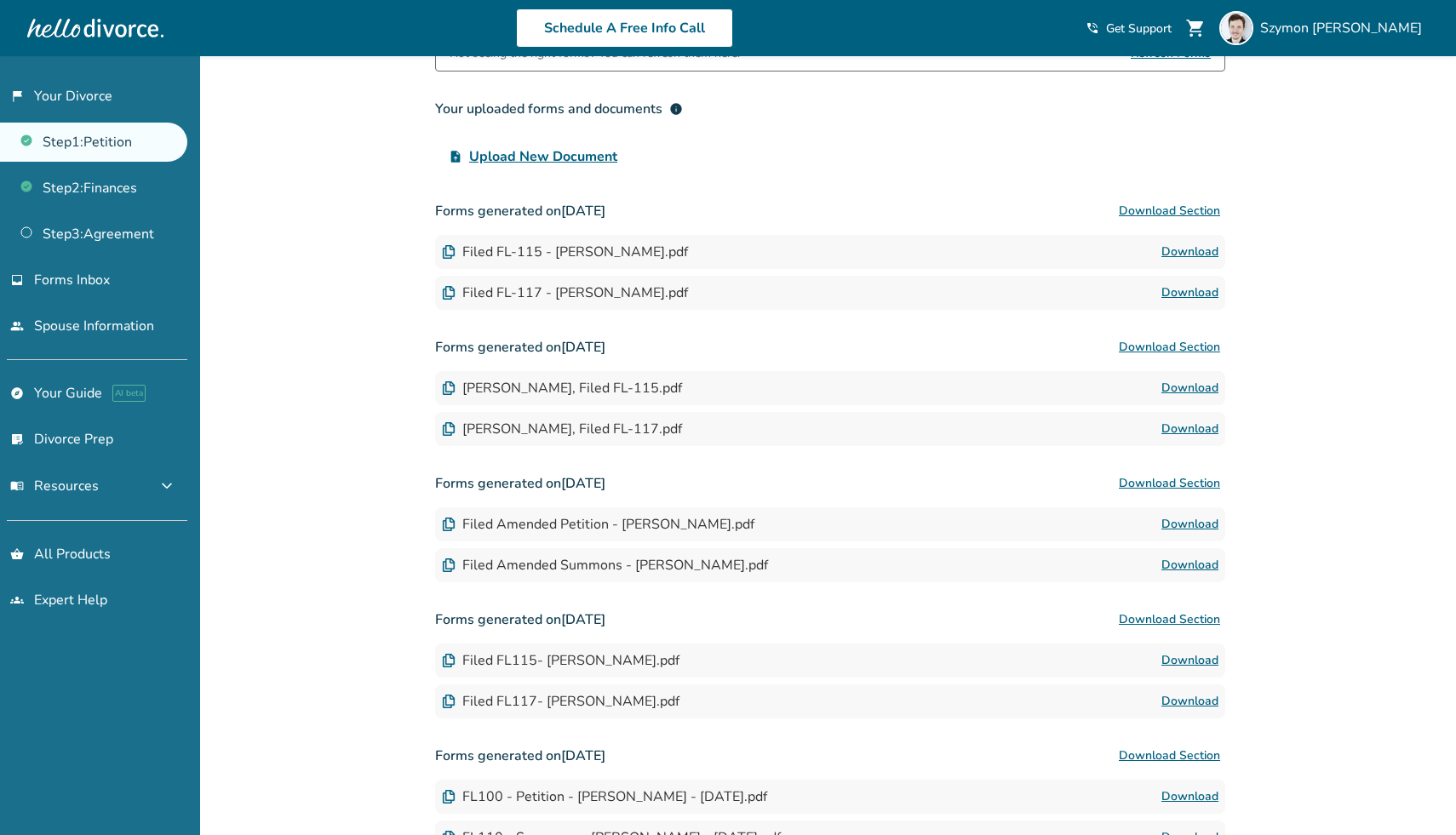
scroll to position [335, 0]
